Goal: Information Seeking & Learning: Check status

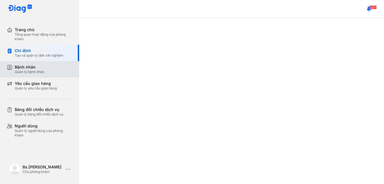
click at [34, 72] on div "Quản lý bệnh nhân" at bounding box center [30, 72] width 30 height 5
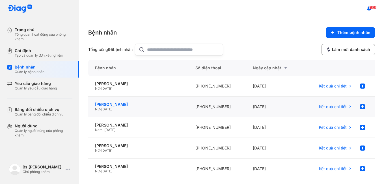
click at [151, 104] on div "[PERSON_NAME]" at bounding box center [138, 104] width 87 height 5
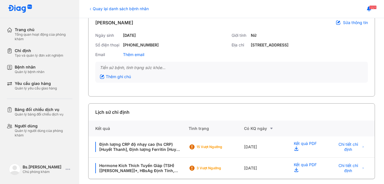
scroll to position [35, 0]
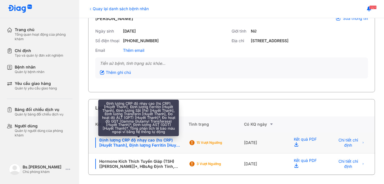
click at [159, 144] on div "Định lượng CRP độ nhạy cao (hs CRP) [Huyết Thanh], Định lượng Ferritin [Huyết T…" at bounding box center [138, 143] width 87 height 10
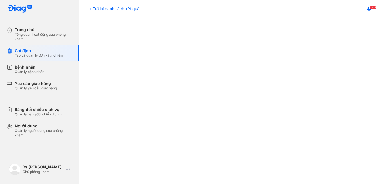
scroll to position [145, 0]
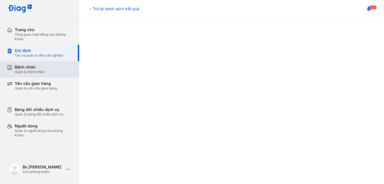
click at [31, 71] on div "Quản lý bệnh nhân" at bounding box center [30, 72] width 30 height 5
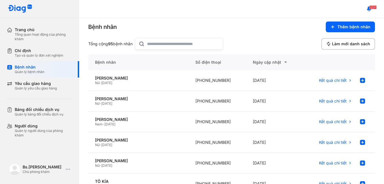
scroll to position [1, 0]
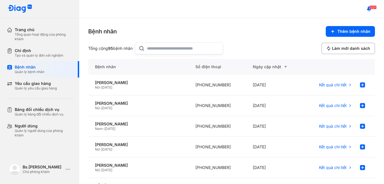
click at [205, 48] on input "text" at bounding box center [183, 48] width 72 height 11
type input "***"
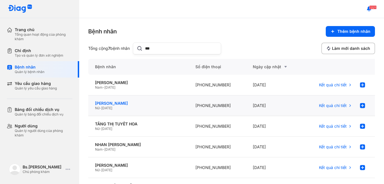
click at [138, 103] on div "[PERSON_NAME]" at bounding box center [138, 103] width 87 height 5
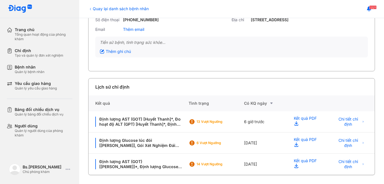
scroll to position [56, 0]
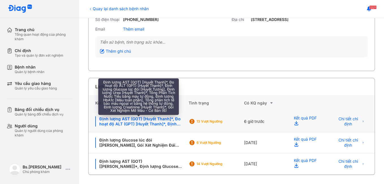
click at [144, 121] on div "Định lượng AST (GOT) [Huyết Thanh]*, Đo hoạt độ ALT (GPT) [Huyết Thanh]*, Định …" at bounding box center [138, 121] width 87 height 10
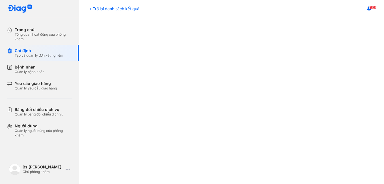
scroll to position [272, 0]
